Goal: Transaction & Acquisition: Purchase product/service

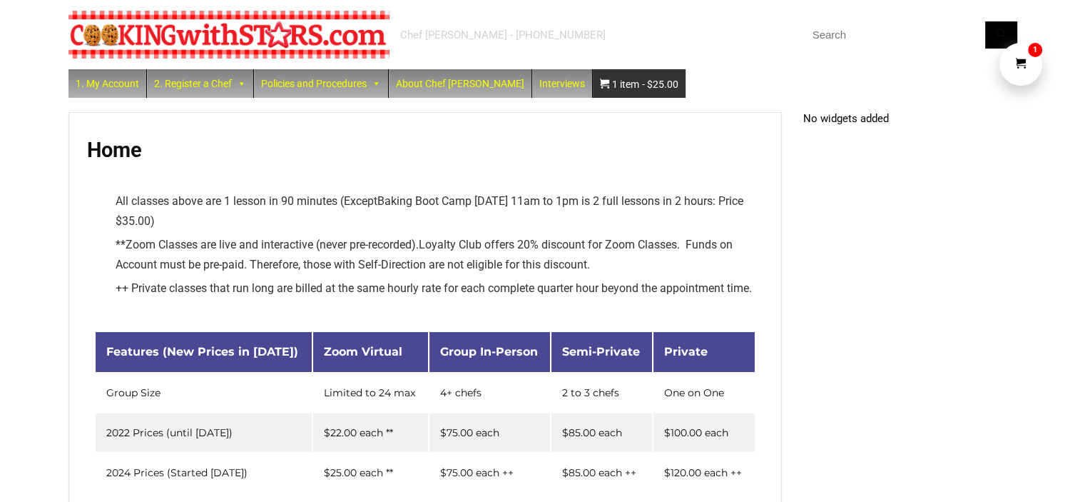
click at [612, 85] on span "1 item" at bounding box center [625, 84] width 27 height 29
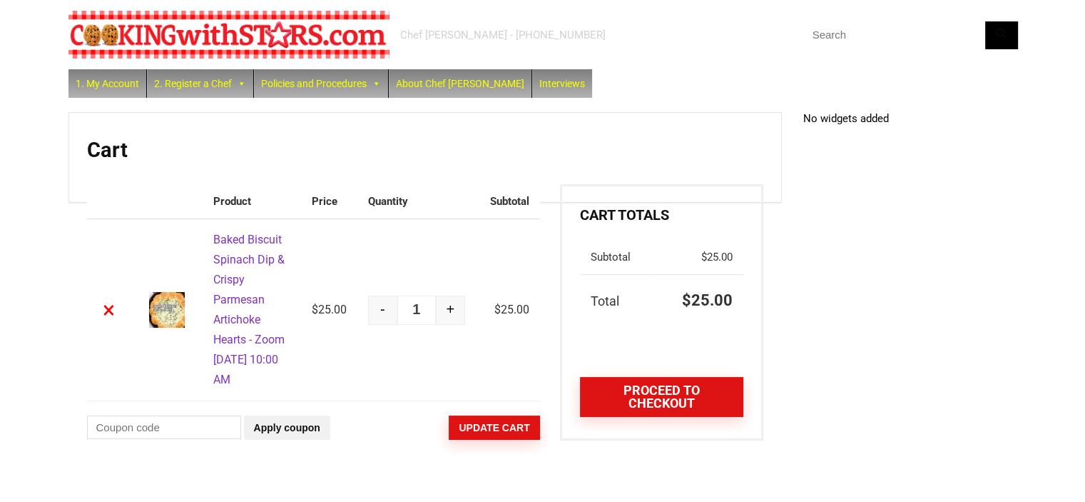
scroll to position [14, 0]
click at [646, 377] on link "Proceed to checkout" at bounding box center [661, 397] width 163 height 40
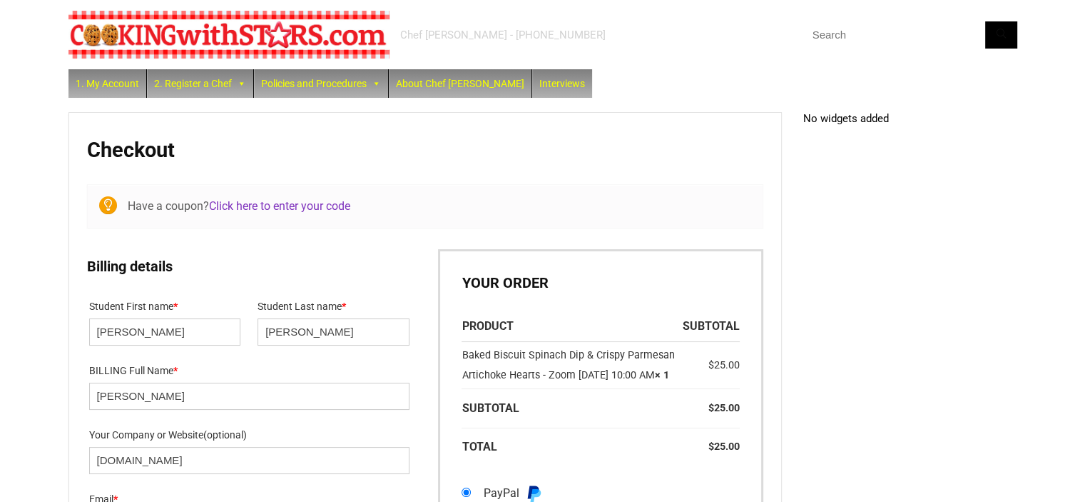
select select "NY"
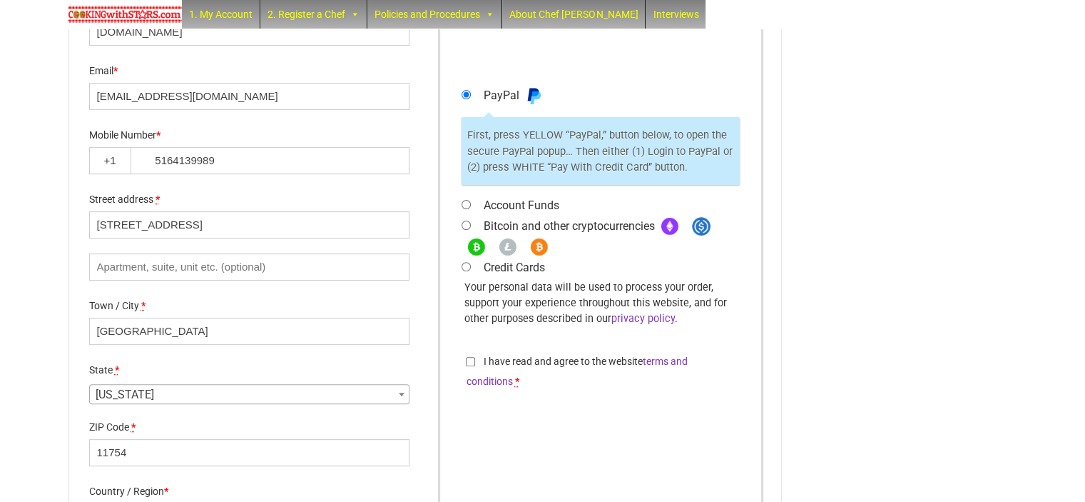
scroll to position [499, 0]
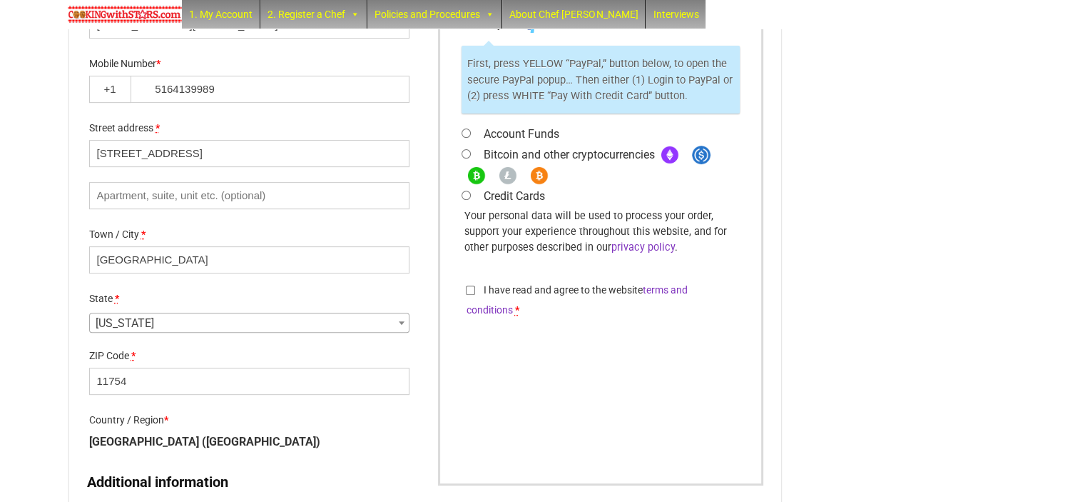
click at [469, 200] on input "Credit Cards" at bounding box center [466, 194] width 9 height 9
radio input "true"
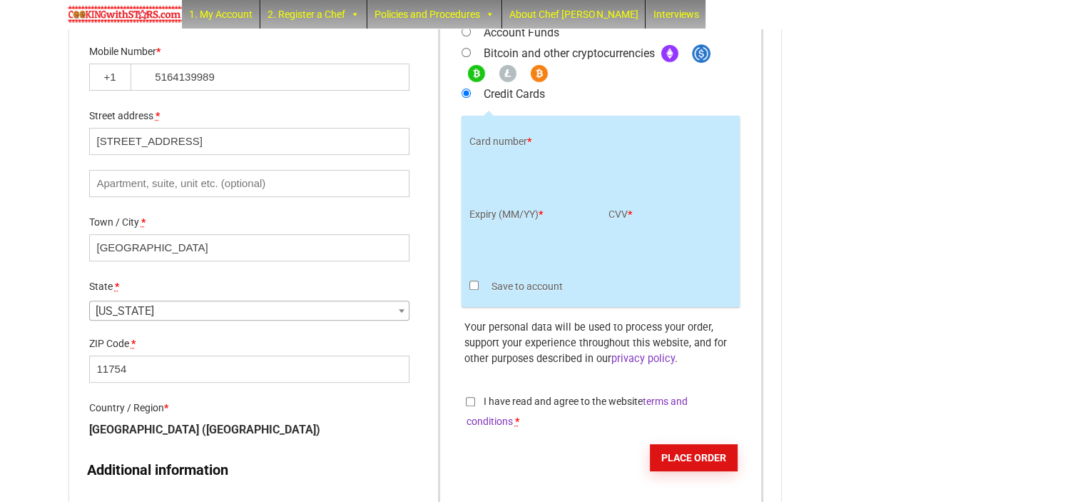
scroll to position [571, 0]
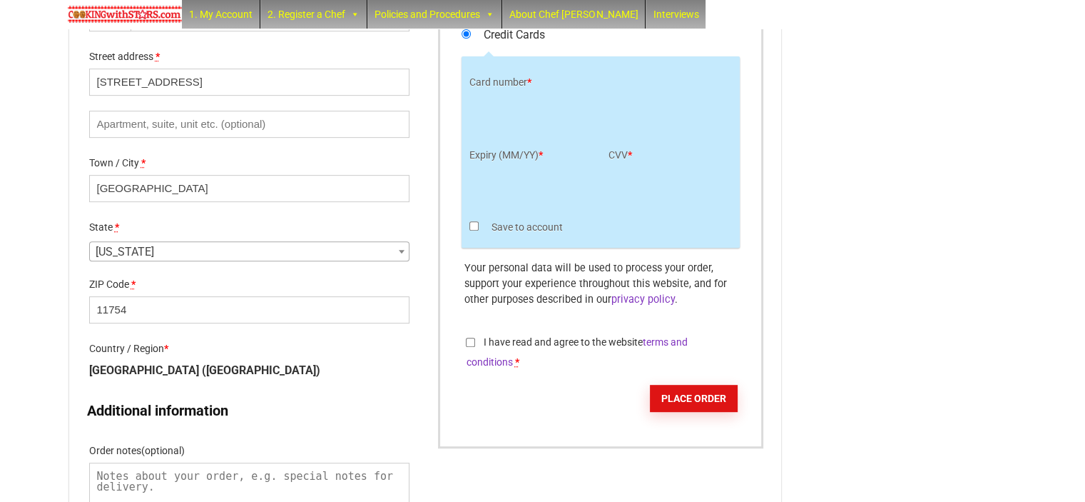
click at [475, 230] on input "Save to account" at bounding box center [473, 225] width 9 height 9
checkbox input "true"
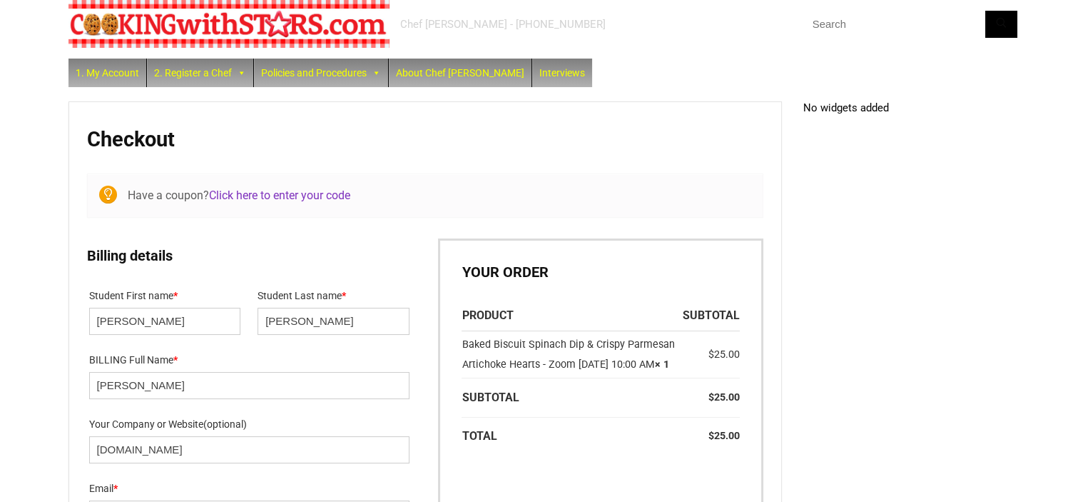
scroll to position [0, 0]
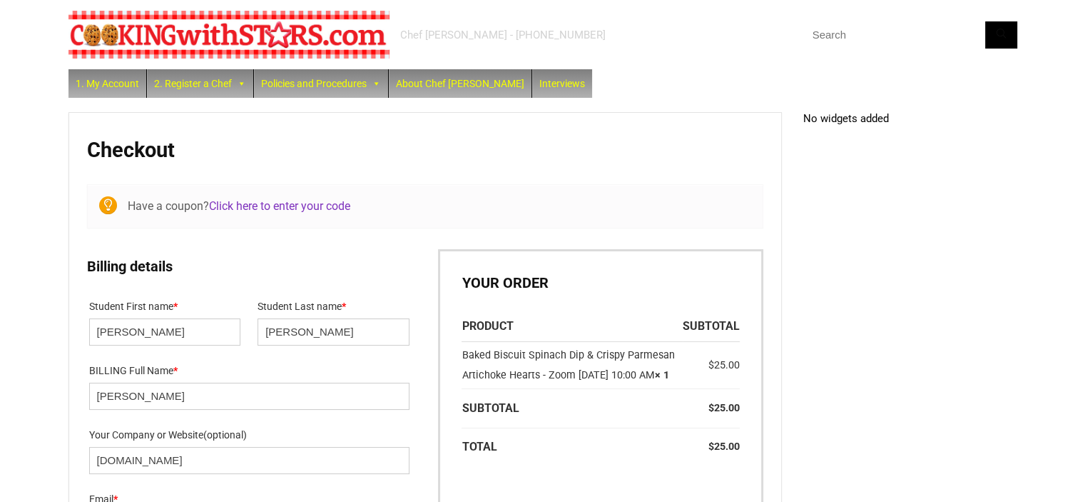
click at [831, 36] on input "text" at bounding box center [910, 34] width 214 height 27
type input "apple"
click at [985, 21] on button "Search" at bounding box center [1001, 34] width 32 height 27
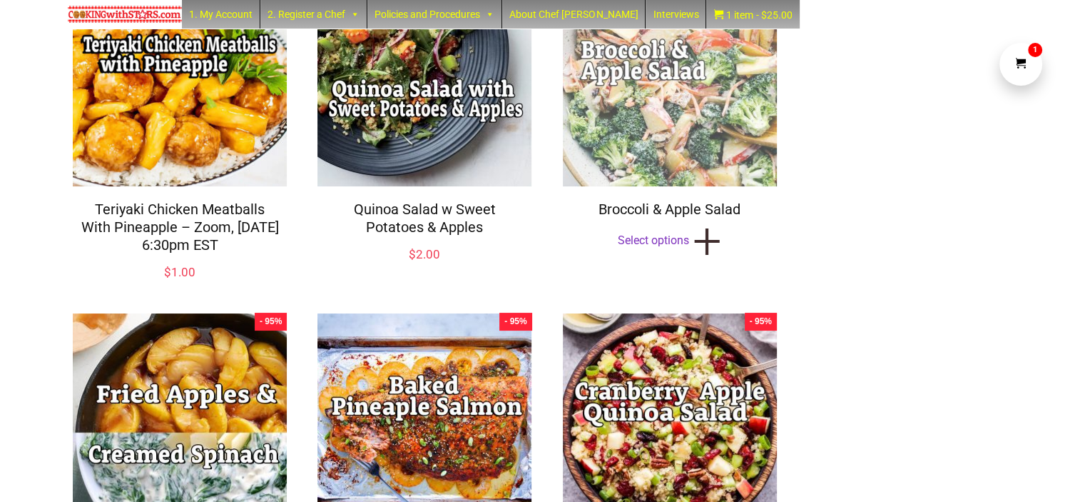
scroll to position [214, 0]
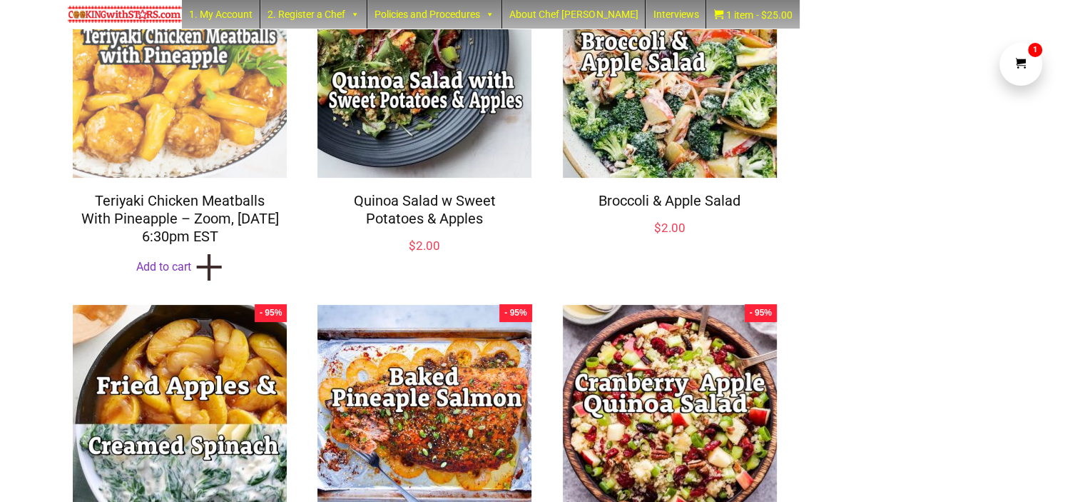
click at [200, 127] on img at bounding box center [179, 70] width 221 height 221
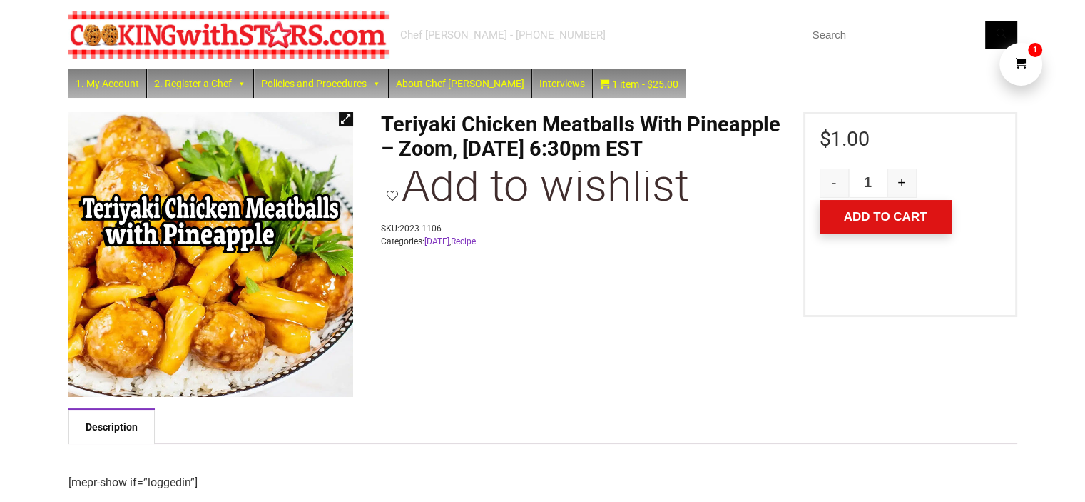
click at [910, 214] on button "Add to cart" at bounding box center [886, 217] width 132 height 34
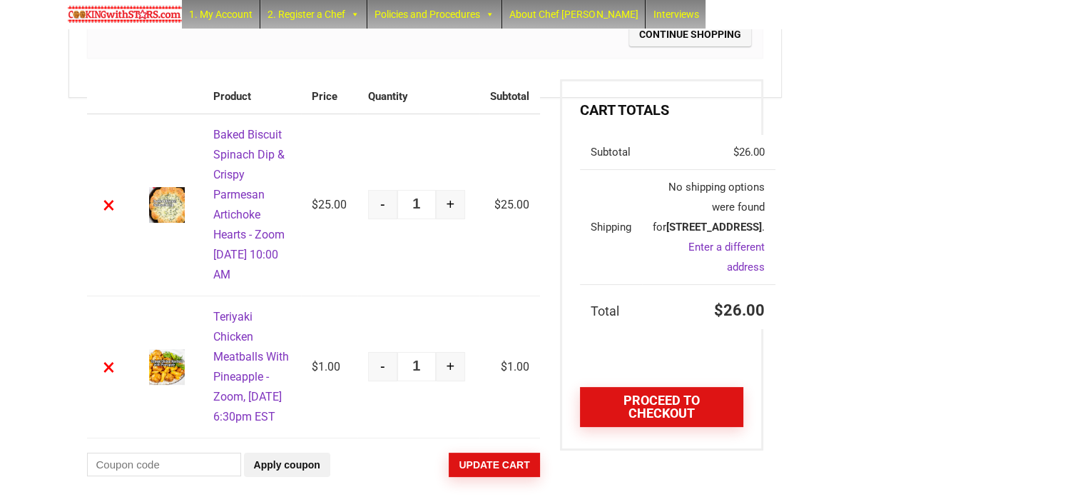
scroll to position [214, 0]
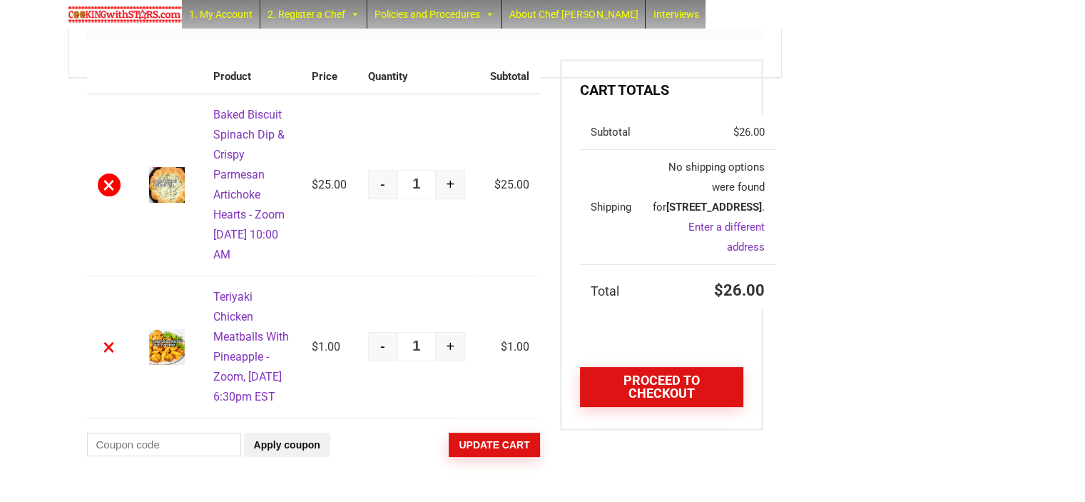
click at [113, 192] on link "×" at bounding box center [109, 184] width 23 height 23
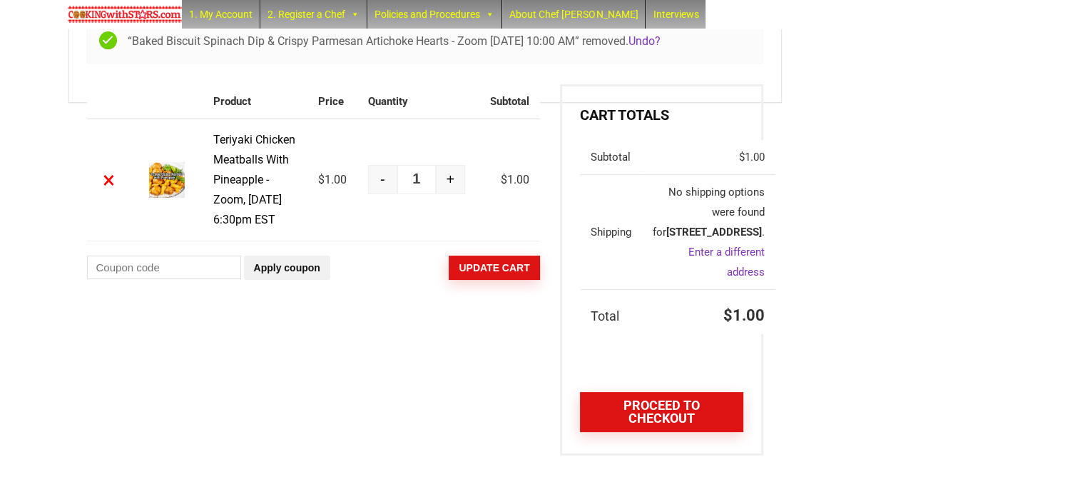
scroll to position [203, 0]
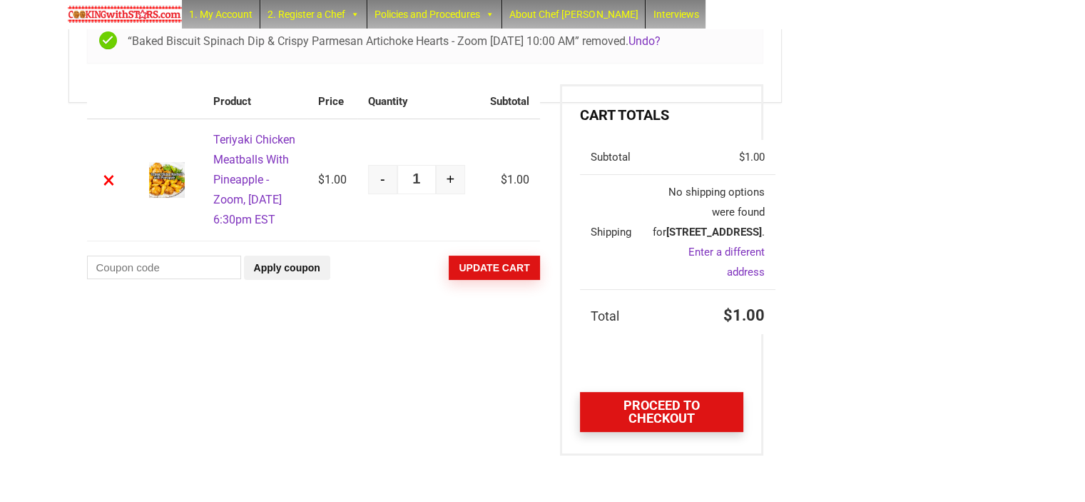
click at [642, 405] on link "Proceed to checkout" at bounding box center [661, 412] width 163 height 40
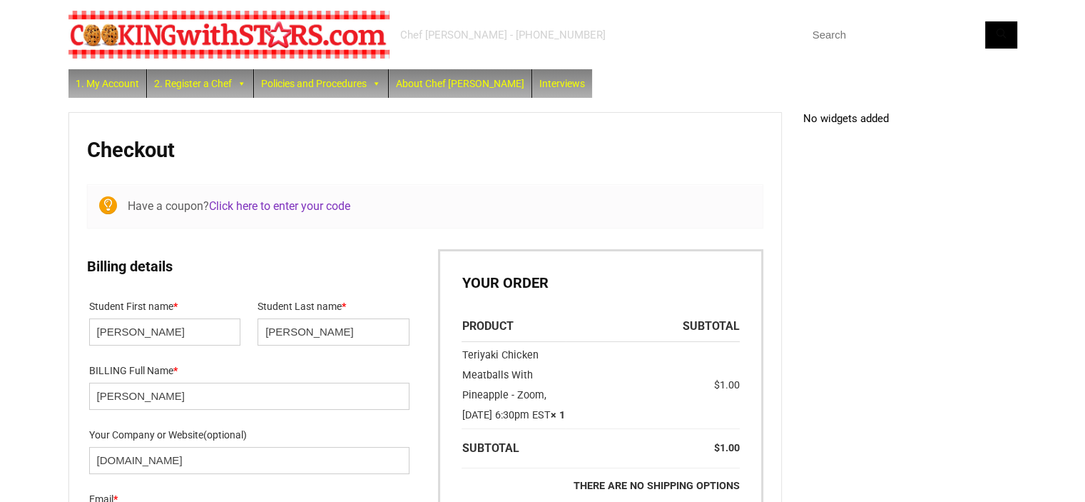
select select "NY"
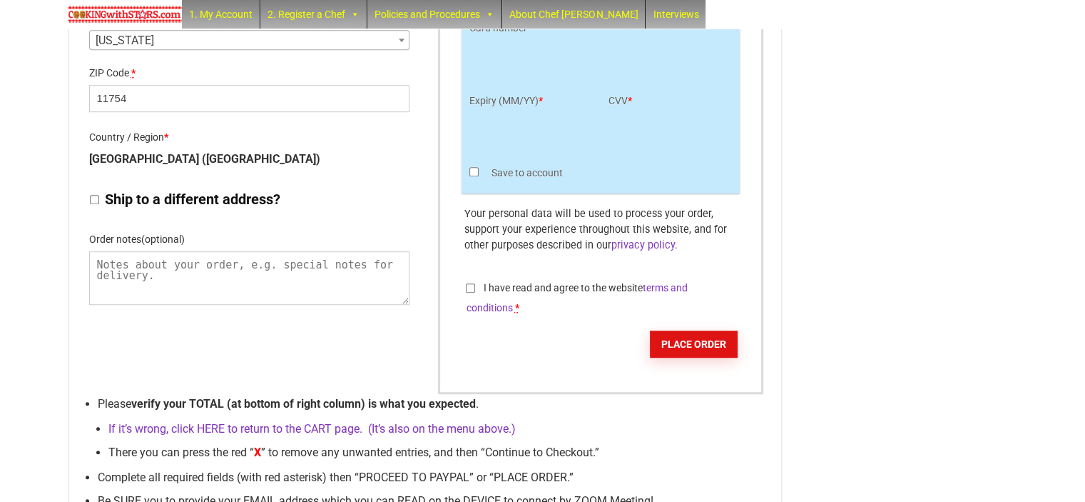
scroll to position [785, 0]
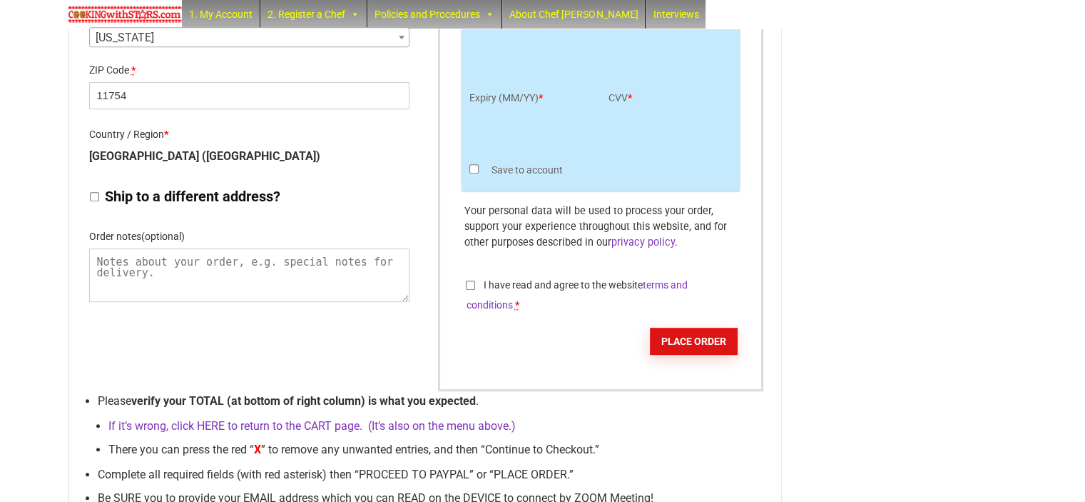
click at [475, 173] on input "Save to account" at bounding box center [473, 168] width 9 height 9
checkbox input "true"
click at [468, 290] on input "I have read and agree to the website terms and conditions *" at bounding box center [470, 284] width 9 height 9
checkbox input "true"
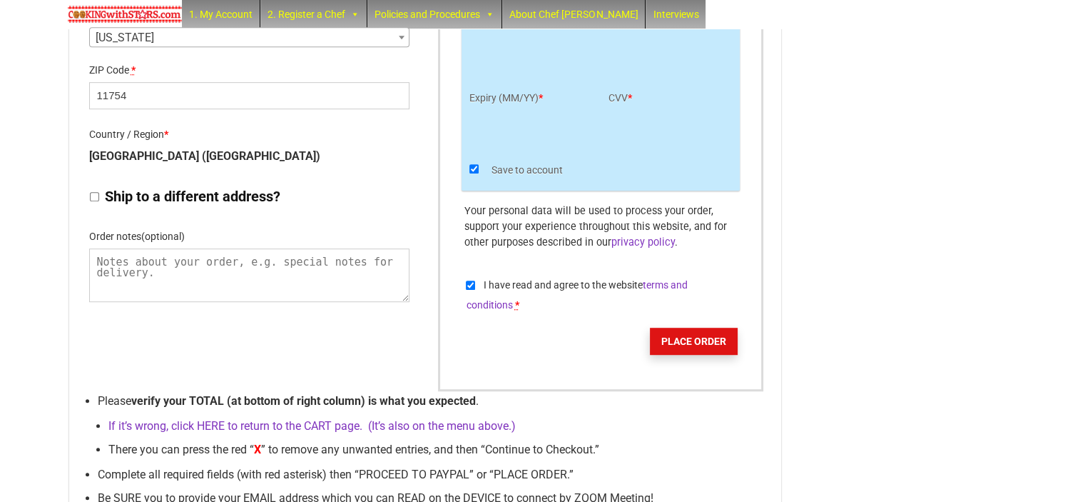
click at [691, 355] on button "Place order" at bounding box center [694, 340] width 88 height 27
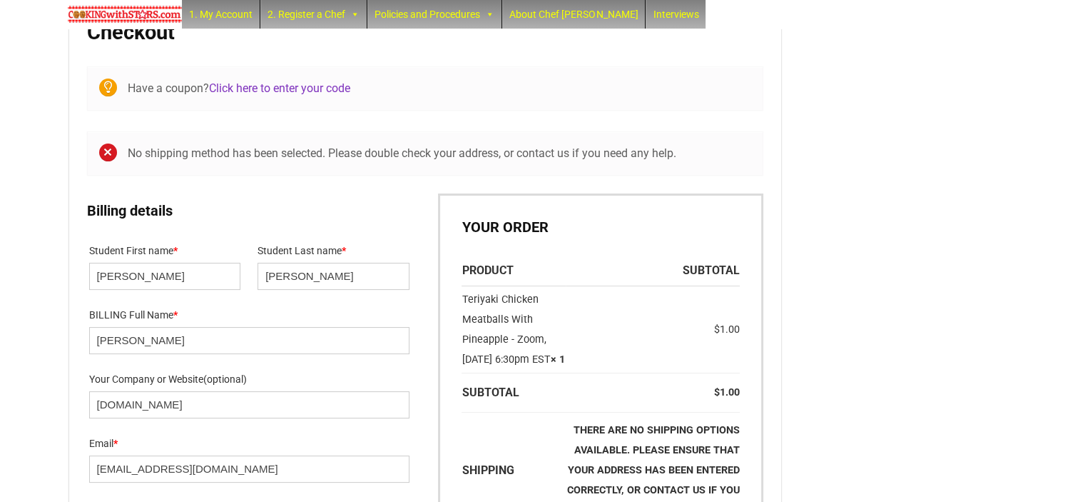
scroll to position [106, 0]
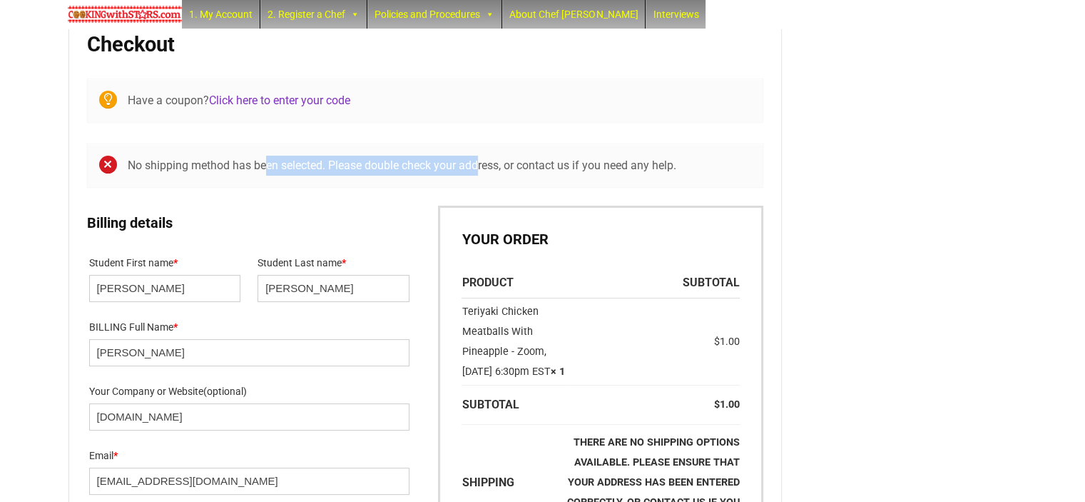
drag, startPoint x: 265, startPoint y: 158, endPoint x: 481, endPoint y: 161, distance: 215.5
click at [481, 161] on li "No shipping method has been selected. Please double check your address, or cont…" at bounding box center [440, 166] width 624 height 20
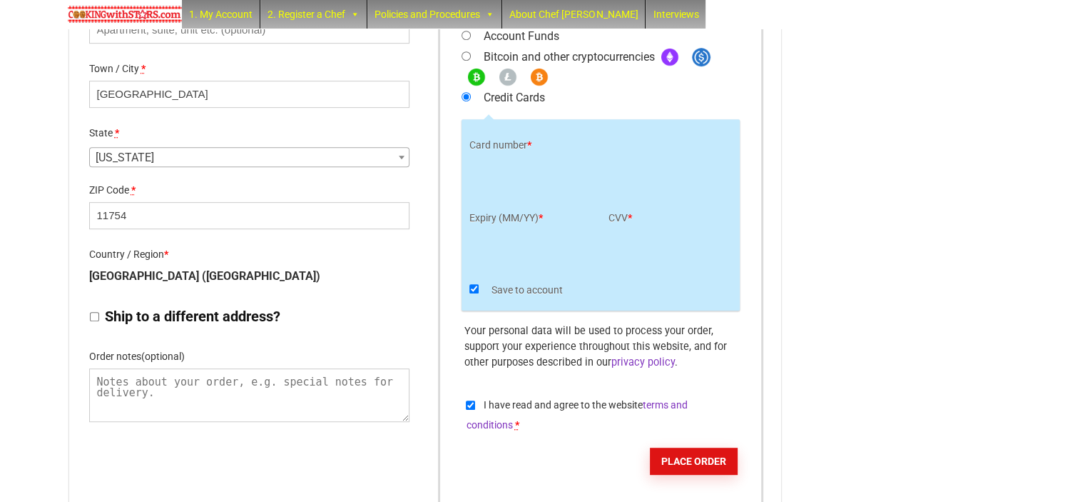
scroll to position [748, 0]
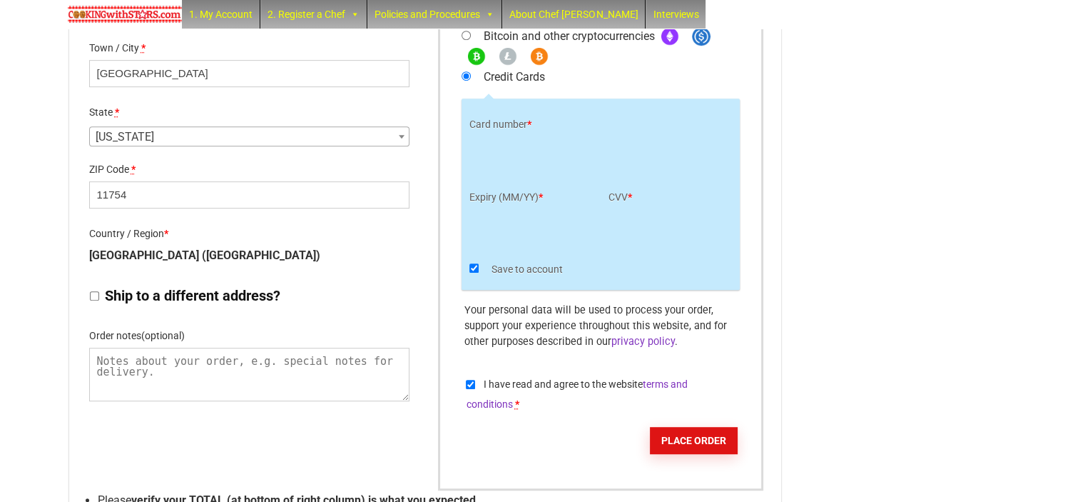
click at [91, 291] on input "Ship to a different address?" at bounding box center [94, 295] width 9 height 9
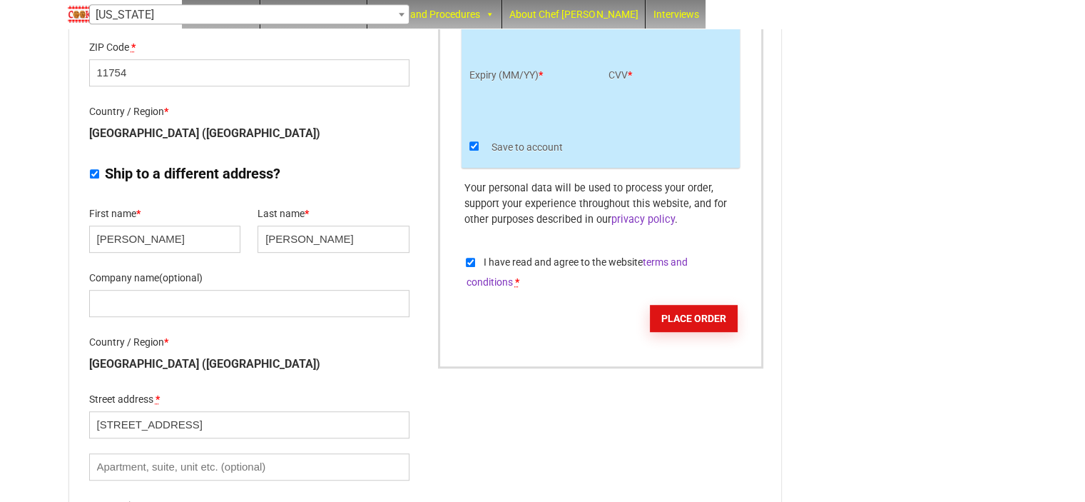
scroll to position [890, 0]
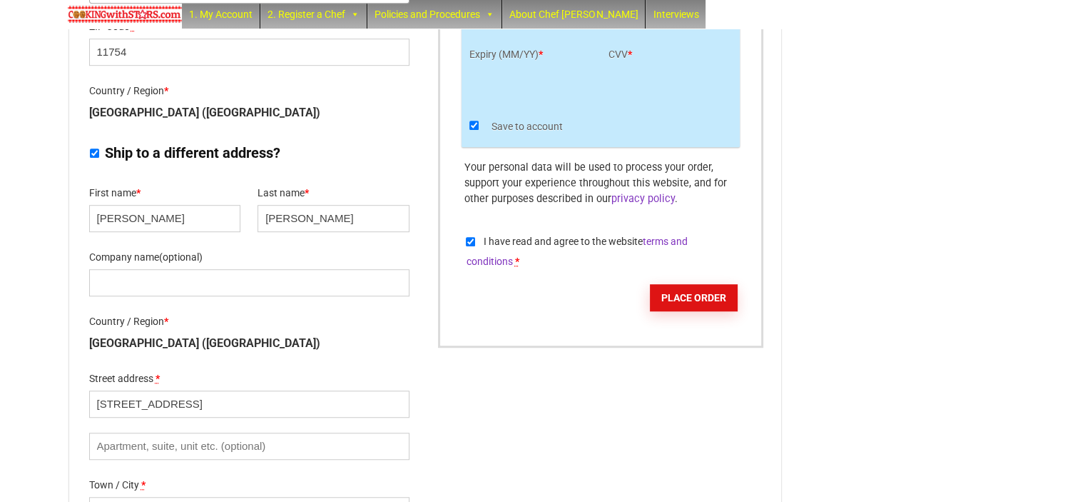
click at [94, 150] on input "Ship to a different address?" at bounding box center [94, 152] width 9 height 9
checkbox input "false"
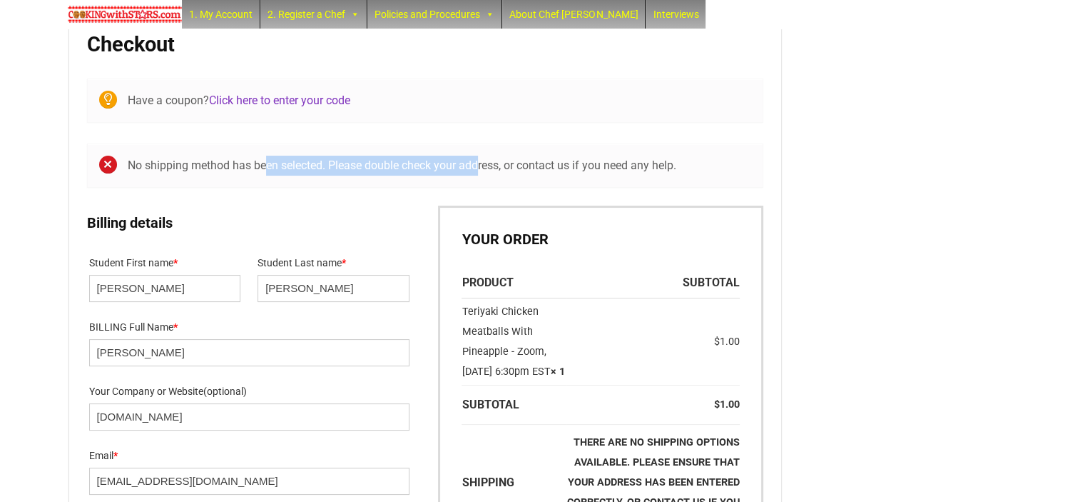
scroll to position [0, 0]
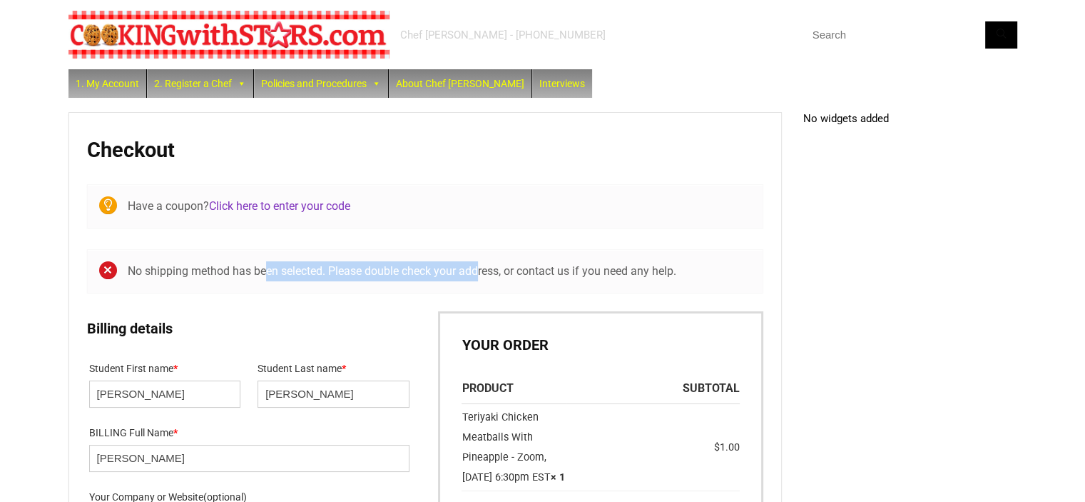
click at [367, 266] on li "No shipping method has been selected. Please double check your address, or cont…" at bounding box center [440, 271] width 624 height 20
click at [364, 266] on li "No shipping method has been selected. Please double check your address, or cont…" at bounding box center [440, 271] width 624 height 20
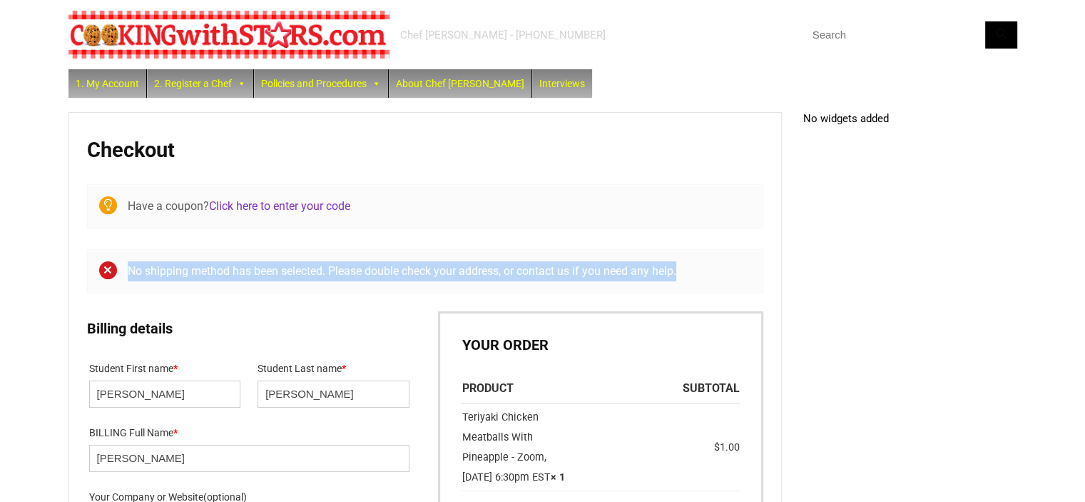
drag, startPoint x: 693, startPoint y: 270, endPoint x: 104, endPoint y: 269, distance: 588.6
click at [104, 269] on ul "No shipping method has been selected. Please double check your address, or cont…" at bounding box center [425, 271] width 676 height 44
copy li "No shipping method has been selected. Please double check your address, or cont…"
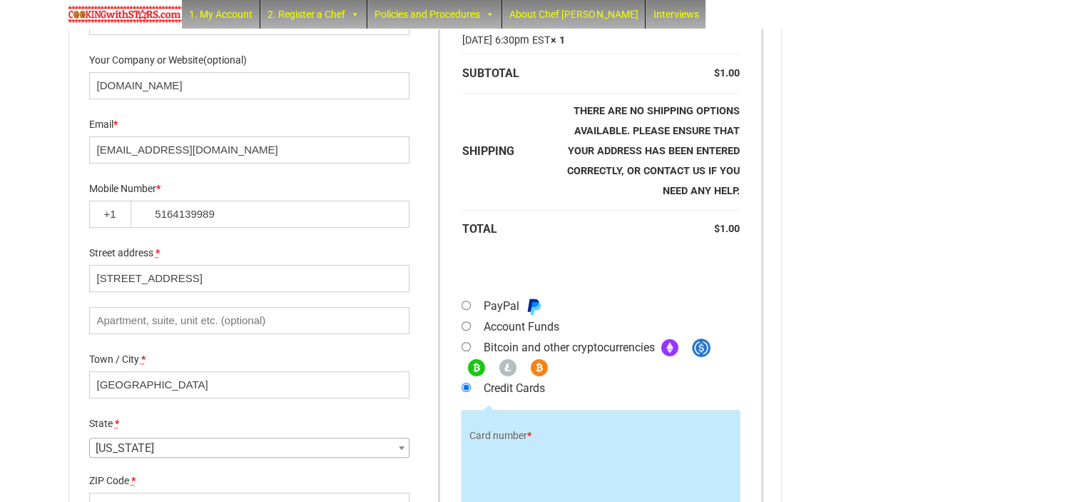
scroll to position [428, 0]
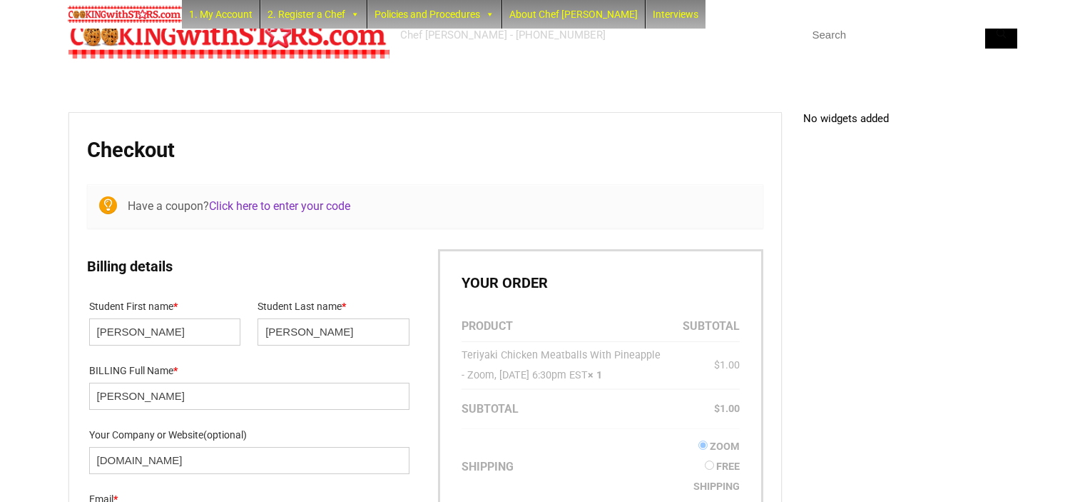
select select "NY"
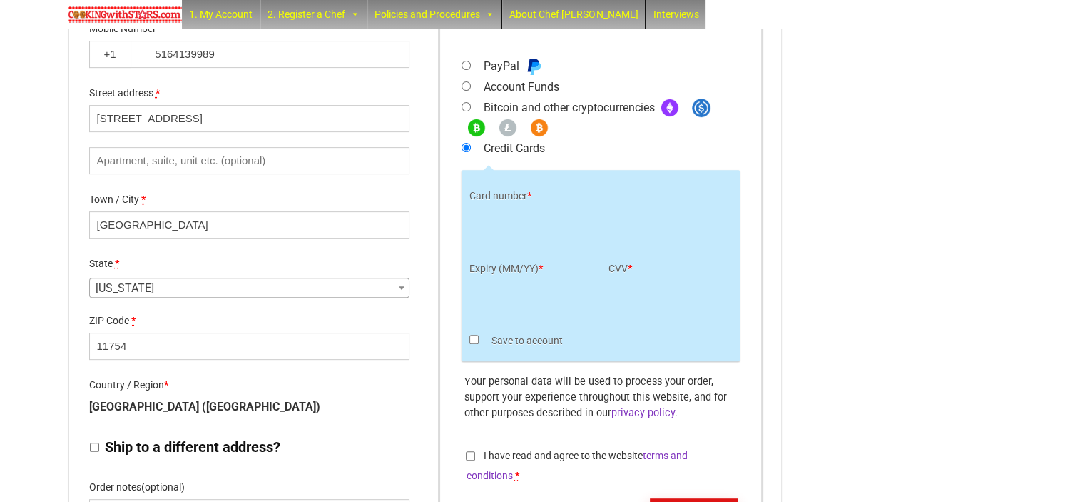
scroll to position [530, 0]
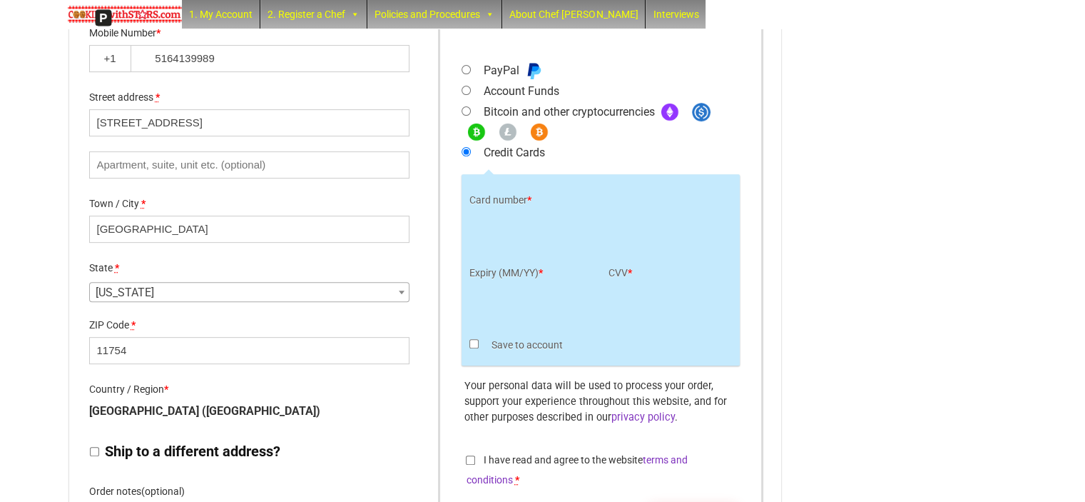
click at [825, 332] on div "Checkout Have a coupon? Click here to enter your code Coupon: Apply coupon Bill…" at bounding box center [542, 164] width 949 height 1193
click at [474, 348] on input "Save to account" at bounding box center [473, 343] width 9 height 9
checkbox input "true"
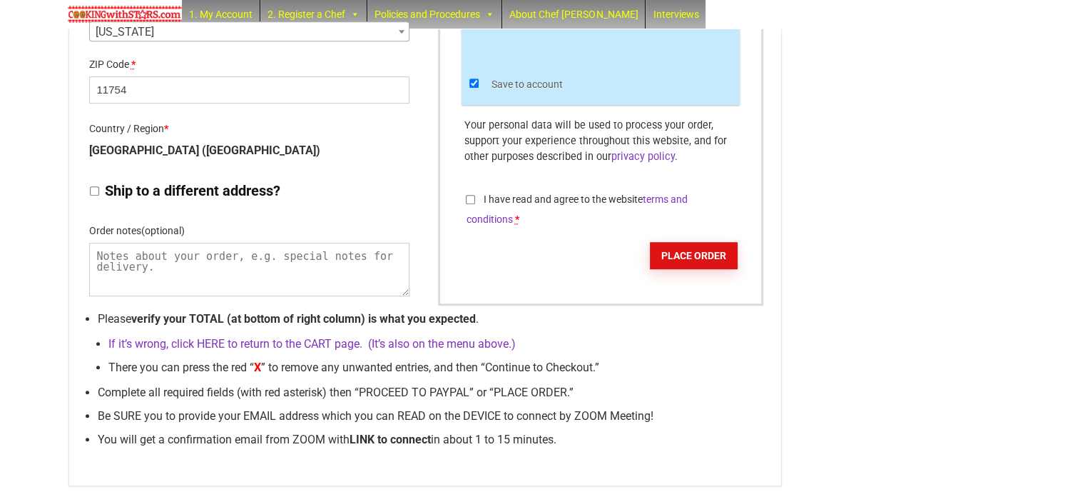
scroll to position [815, 0]
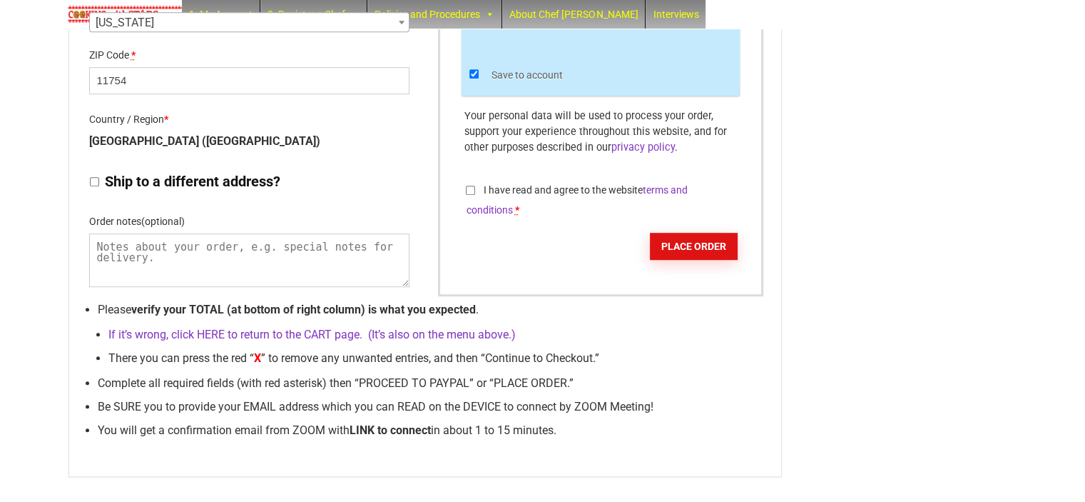
click at [468, 194] on input "I have read and agree to the website terms and conditions *" at bounding box center [470, 189] width 9 height 9
checkbox input "true"
click at [696, 250] on button "Place order" at bounding box center [694, 246] width 88 height 27
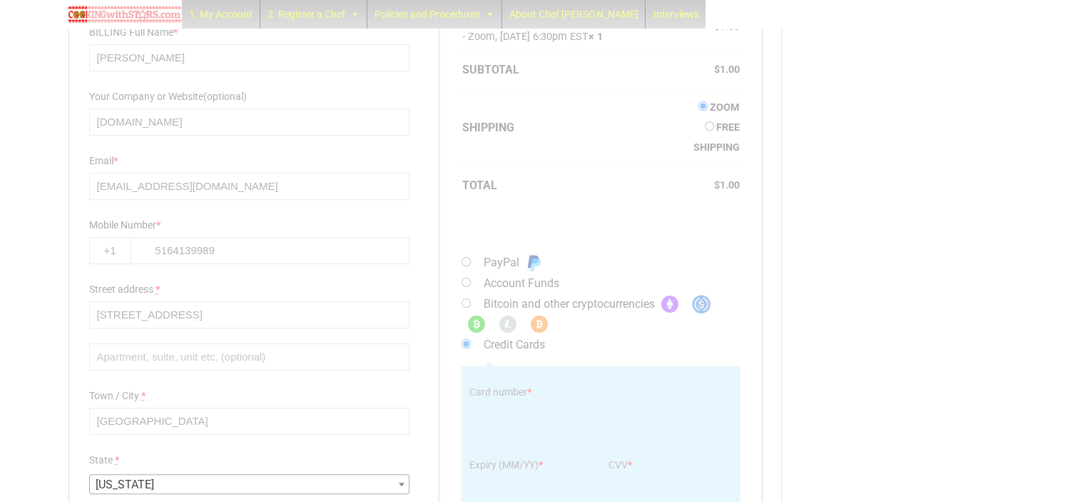
scroll to position [316, 0]
